Goal: Obtain resource: Obtain resource

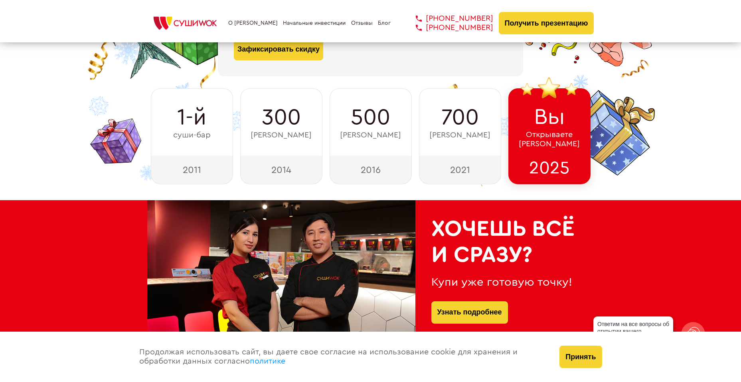
scroll to position [160, 0]
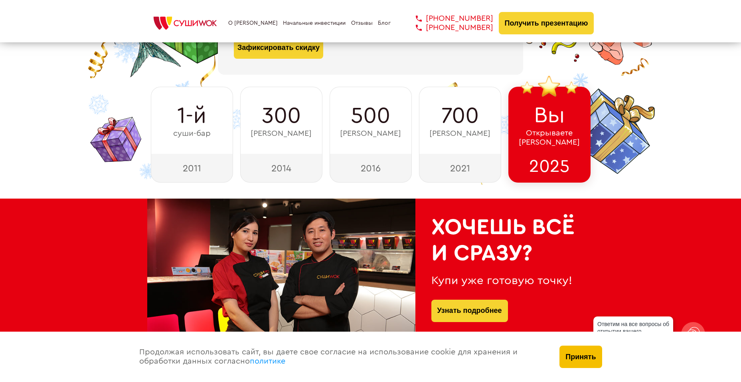
click at [585, 353] on button "Принять" at bounding box center [581, 356] width 42 height 22
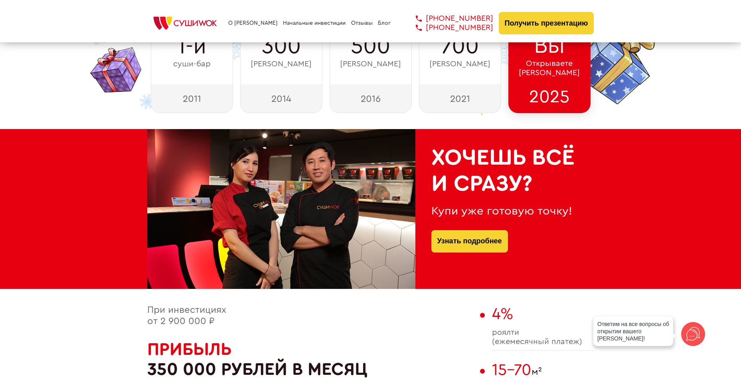
scroll to position [210, 0]
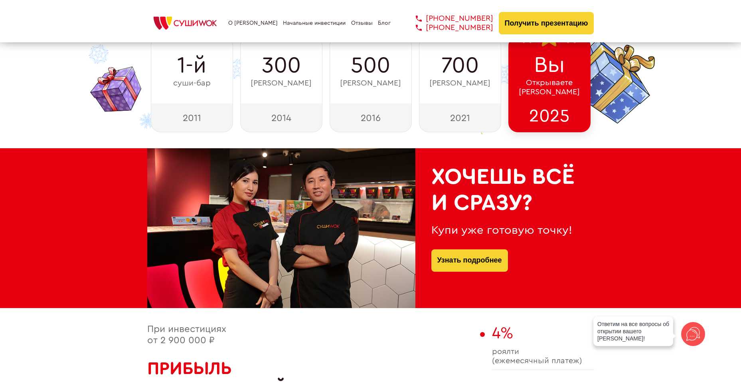
click at [247, 19] on div "О франшизе Начальные инвестиции Отзывы Блог +7 812 308 77 70 +7 800 200 21 01 +…" at bounding box center [370, 23] width 447 height 22
click at [254, 24] on link "О [PERSON_NAME]" at bounding box center [252, 23] width 49 height 6
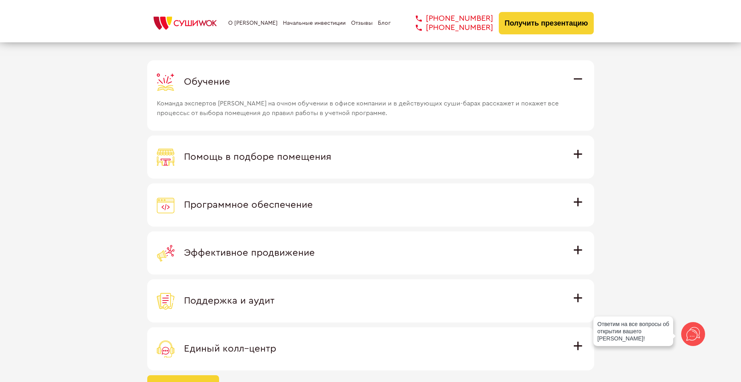
scroll to position [2250, 0]
click at [331, 156] on span "Помощь в подборе помещения" at bounding box center [257, 158] width 147 height 10
click at [0, 0] on input "Помощь в подборе помещения Наши специалисты оценят варианты помещения в вашем г…" at bounding box center [0, 0] width 0 height 0
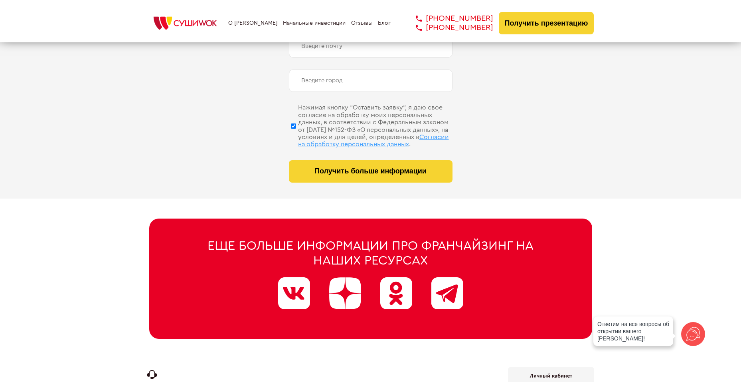
scroll to position [4030, 0]
